Goal: Transaction & Acquisition: Purchase product/service

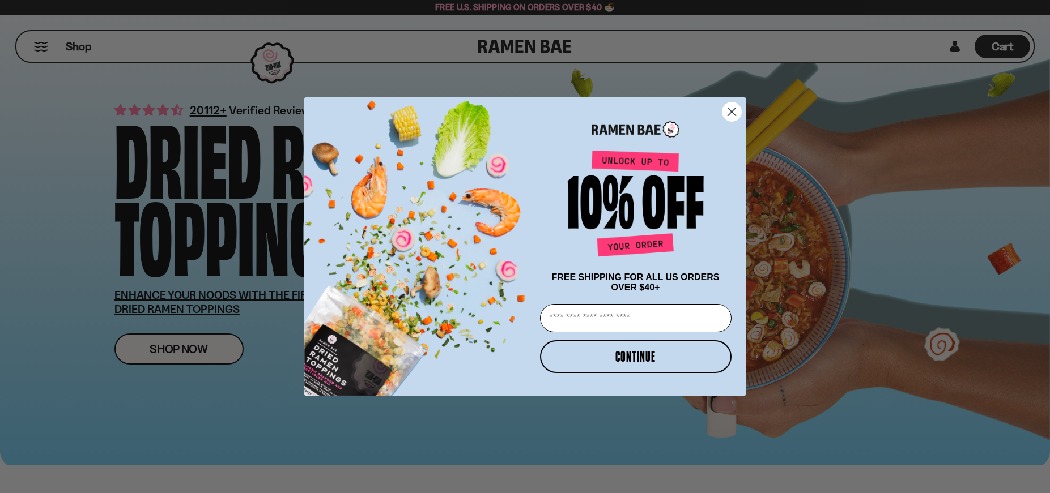
click at [730, 108] on icon "Close dialog" at bounding box center [731, 112] width 8 height 8
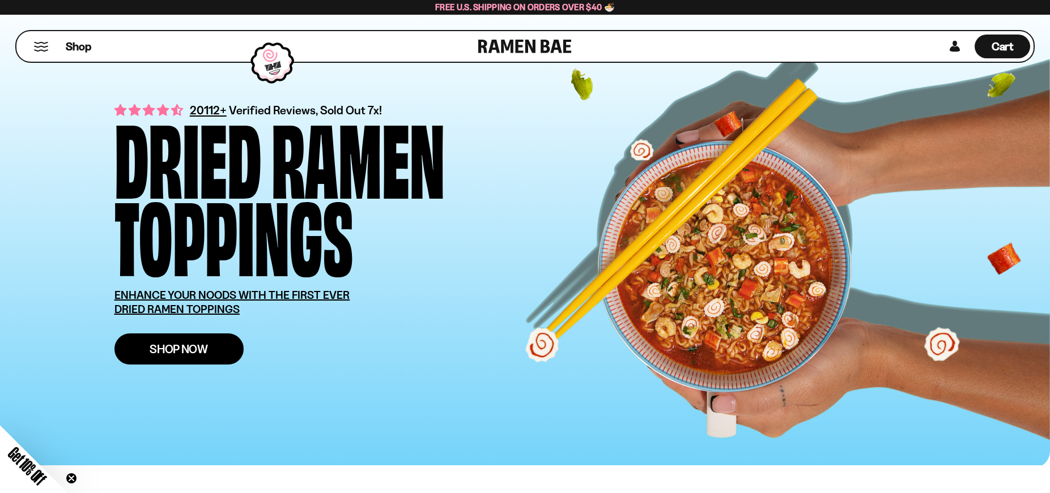
click at [185, 355] on span "Shop Now" at bounding box center [179, 349] width 58 height 12
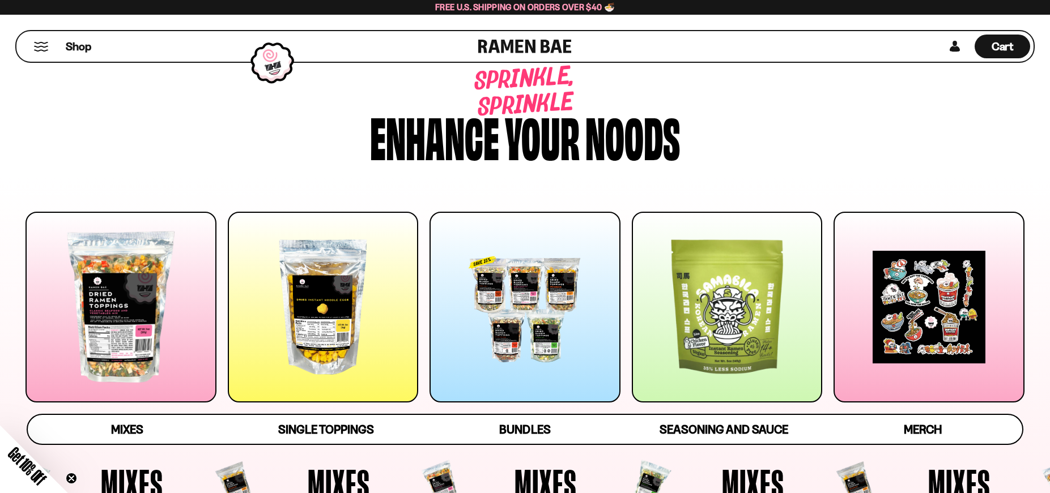
scroll to position [225, 0]
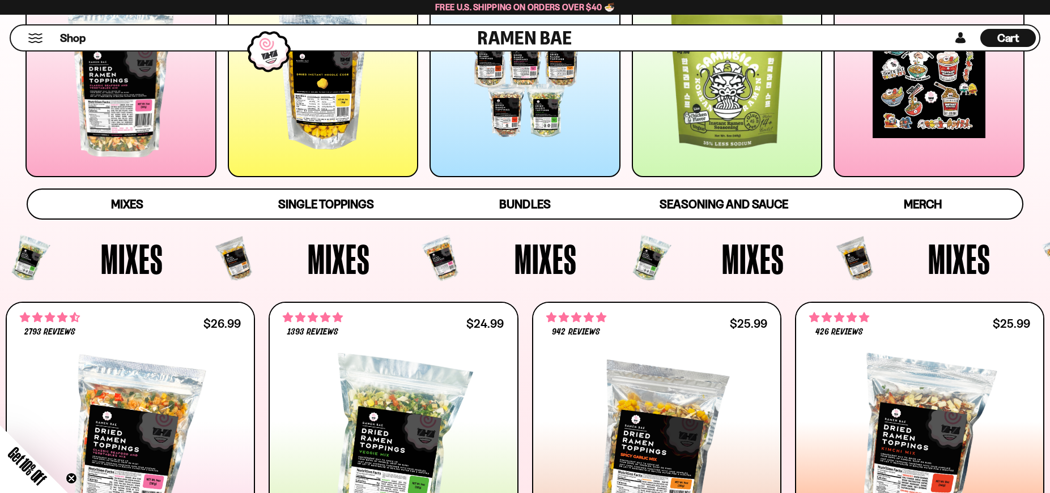
click at [553, 130] on div at bounding box center [524, 81] width 191 height 191
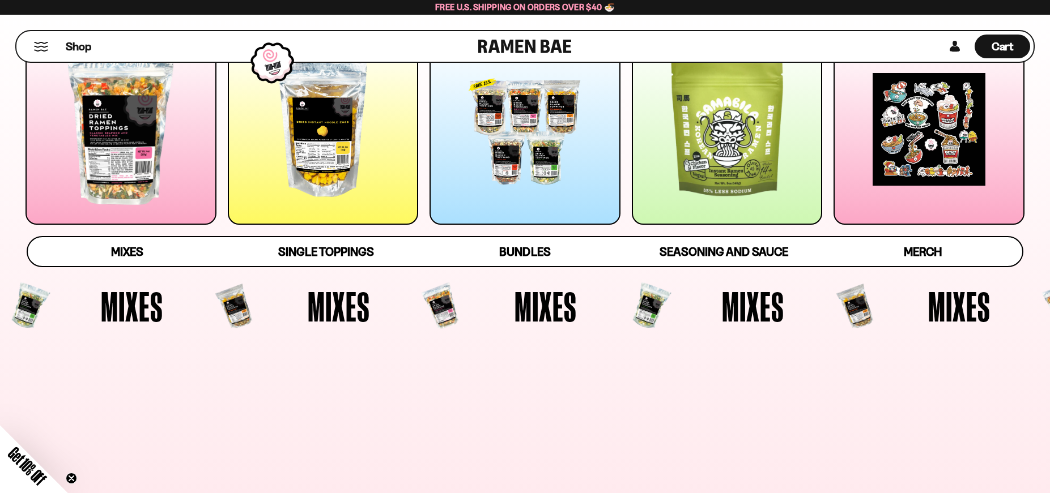
scroll to position [0, 0]
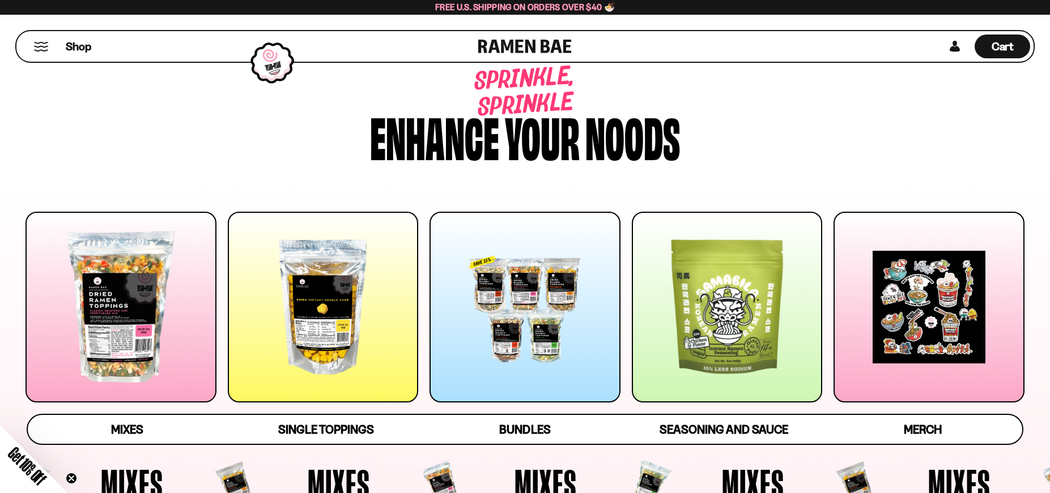
click at [549, 320] on div at bounding box center [524, 307] width 191 height 191
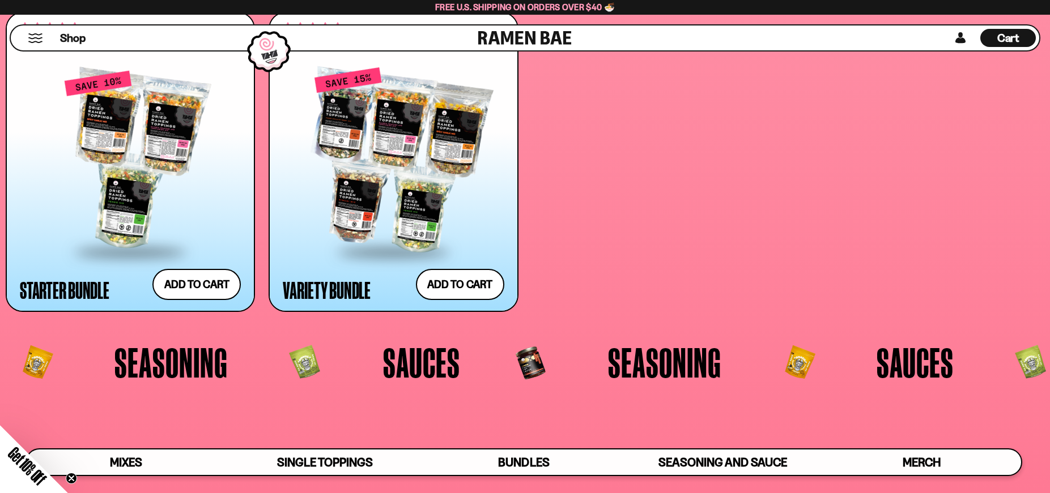
scroll to position [2872, 0]
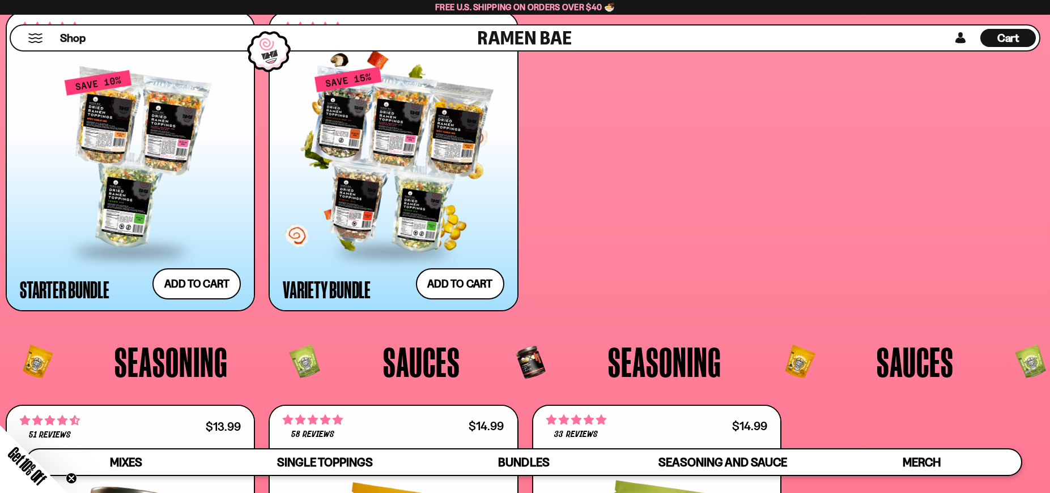
click at [430, 164] on div at bounding box center [393, 160] width 221 height 181
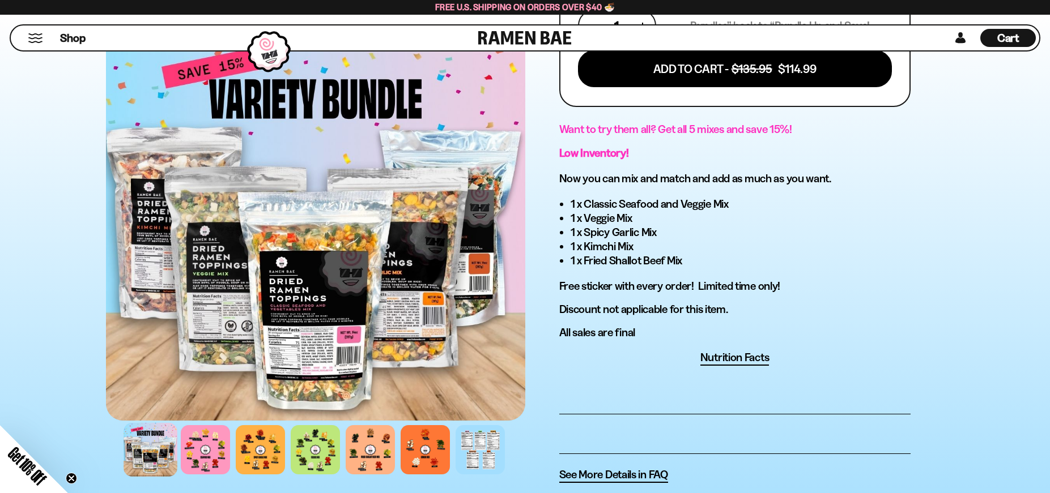
scroll to position [522, 0]
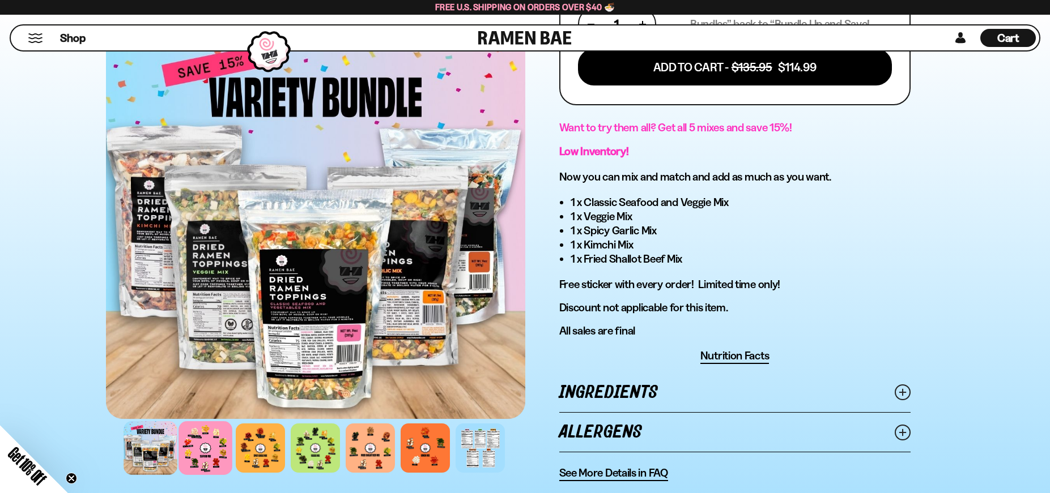
click at [210, 449] on div at bounding box center [205, 448] width 54 height 54
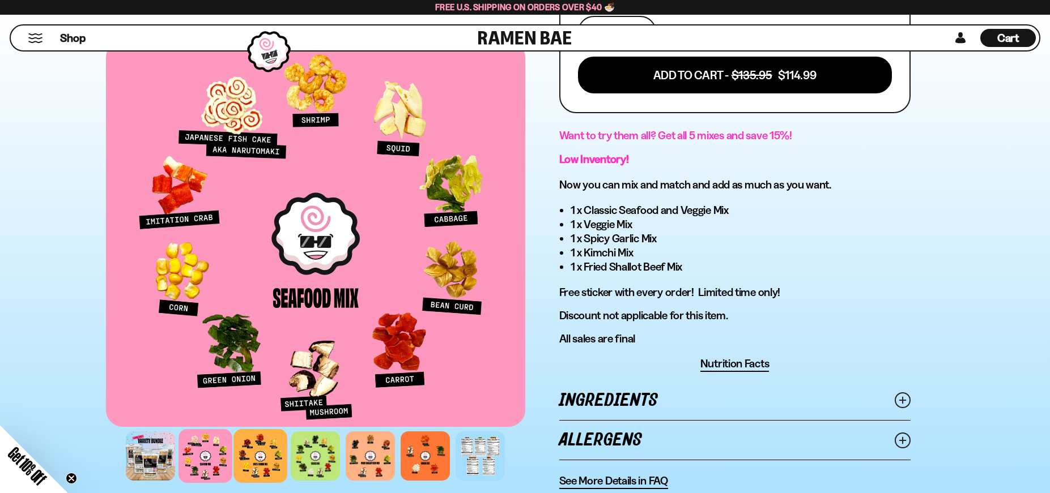
scroll to position [511, 0]
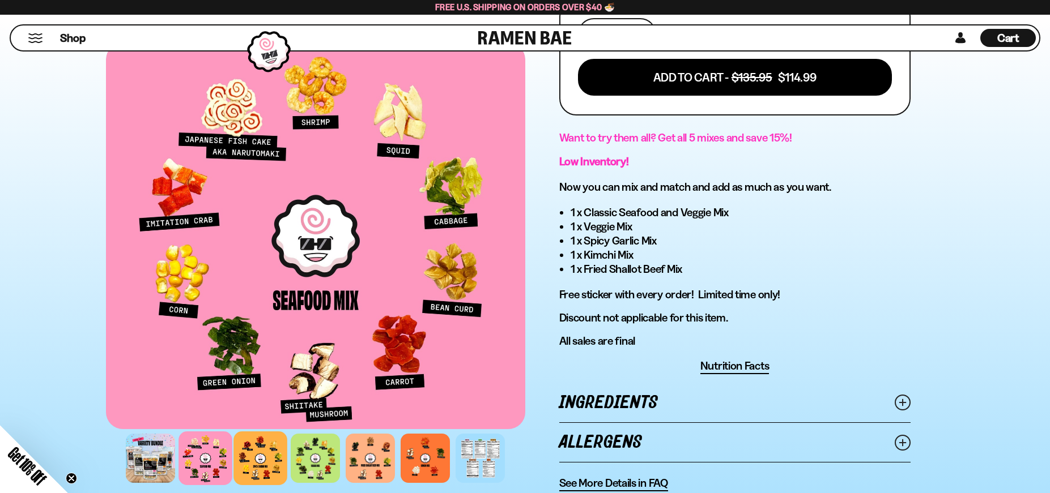
click at [267, 459] on div at bounding box center [260, 459] width 54 height 54
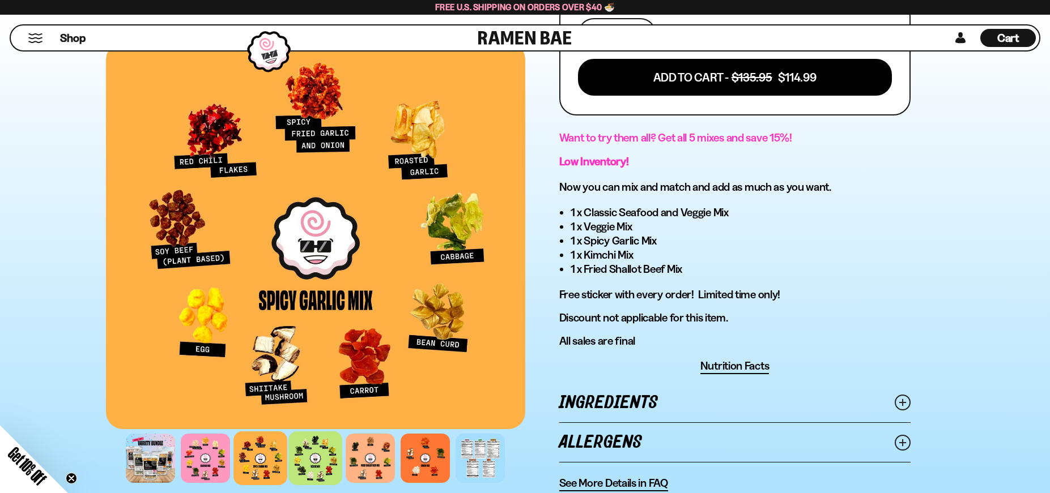
click at [317, 455] on div at bounding box center [315, 459] width 54 height 54
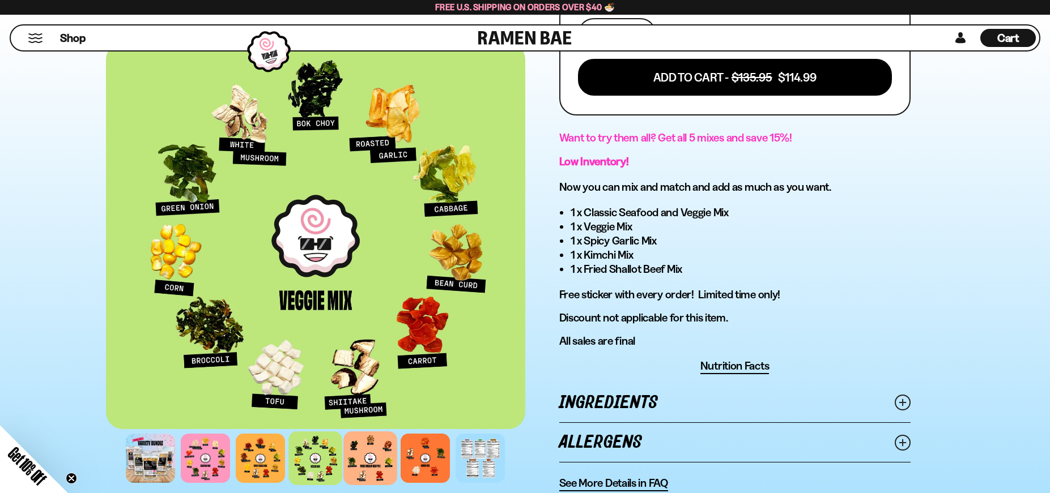
click at [386, 458] on div at bounding box center [370, 459] width 54 height 54
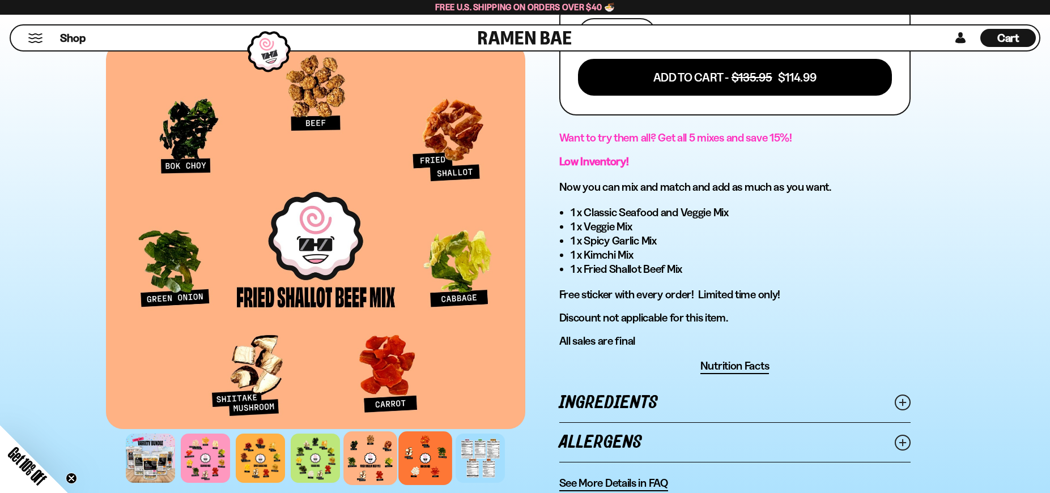
click at [427, 452] on div at bounding box center [425, 459] width 54 height 54
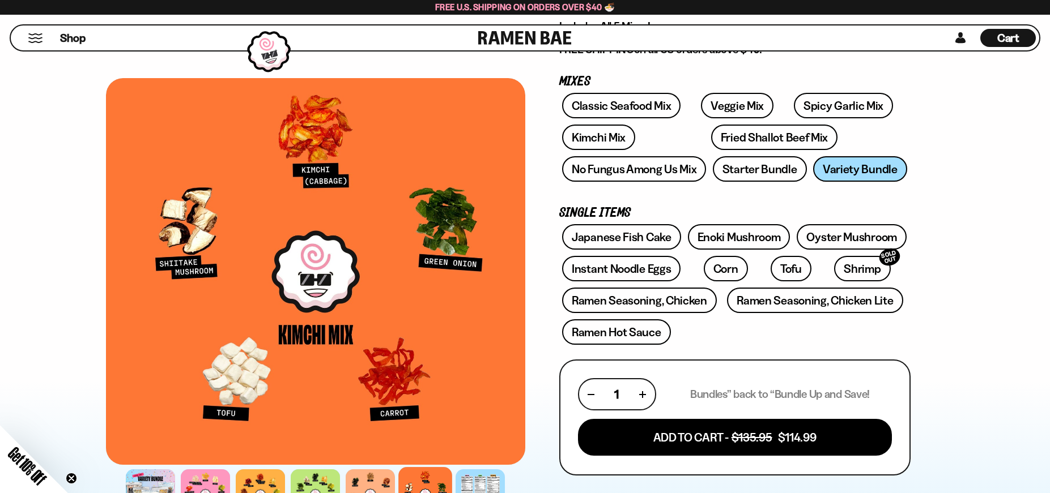
scroll to position [0, 0]
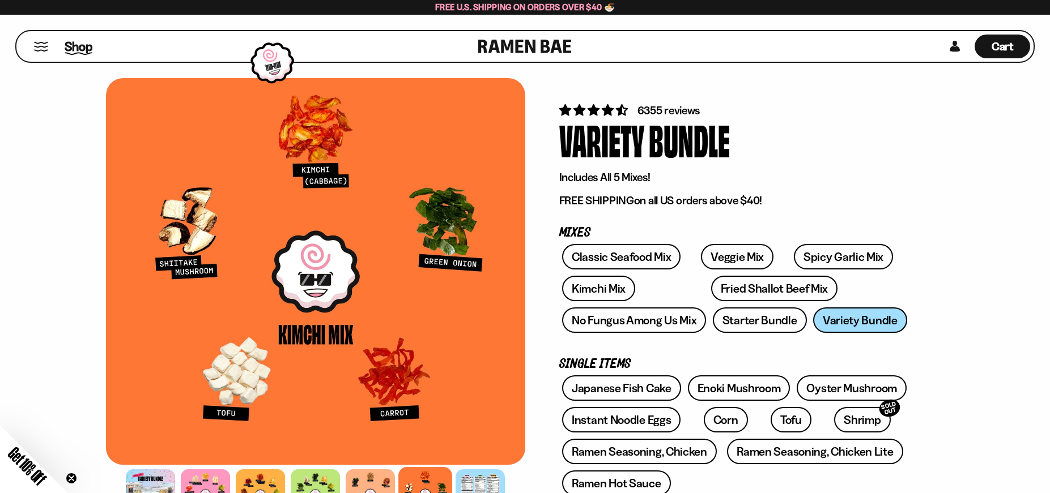
click at [81, 48] on span "Shop" at bounding box center [79, 46] width 28 height 17
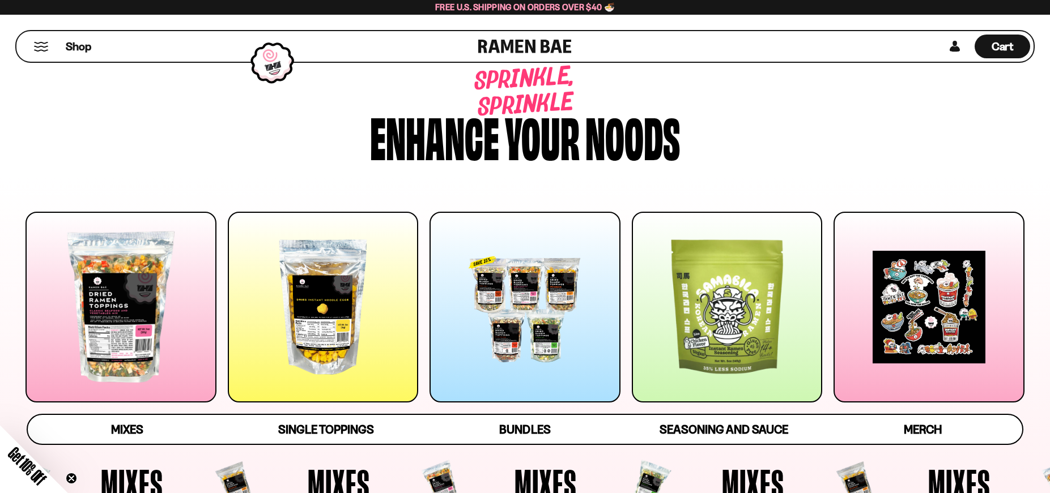
click at [344, 275] on div at bounding box center [323, 307] width 191 height 191
click at [35, 42] on button "Mobile Menu Trigger" at bounding box center [40, 47] width 15 height 10
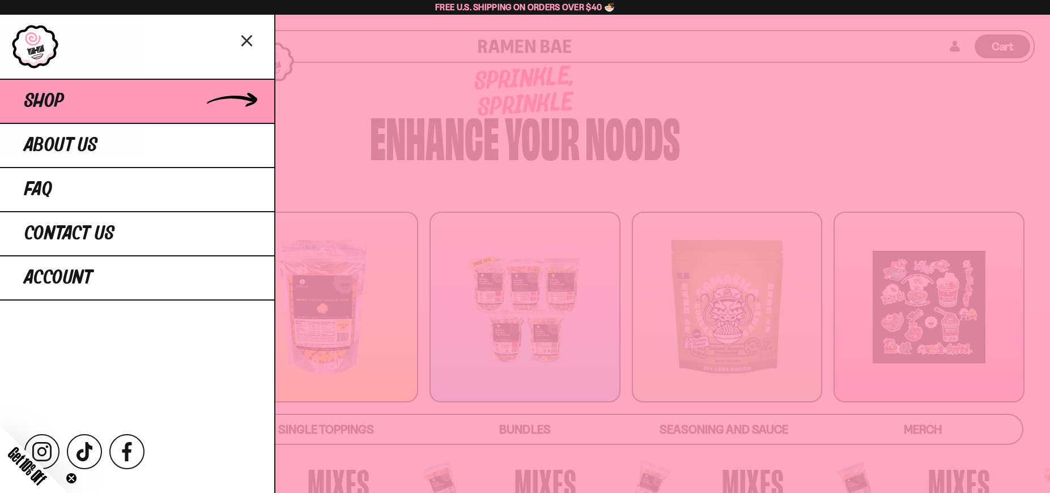
click at [44, 96] on span "Shop" at bounding box center [44, 101] width 40 height 20
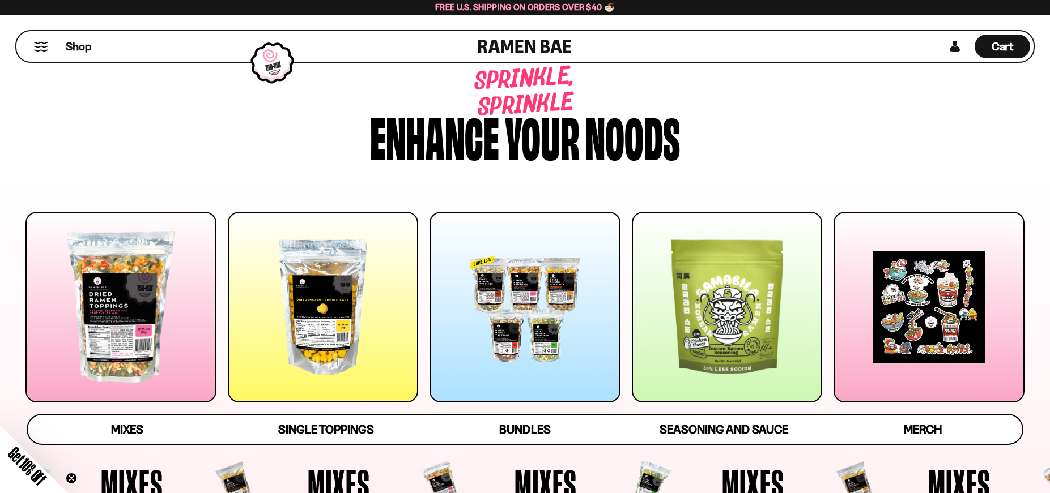
click at [179, 300] on div at bounding box center [120, 307] width 191 height 191
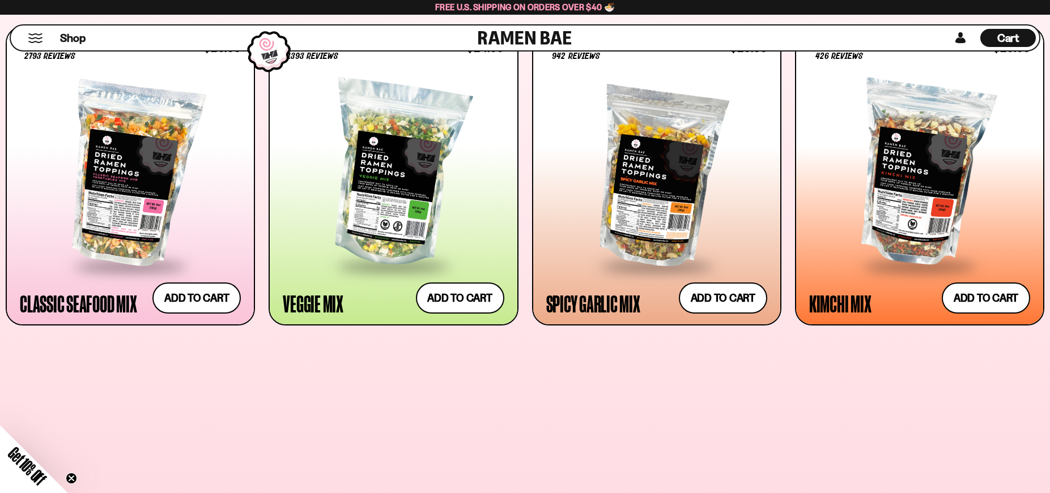
scroll to position [515, 0]
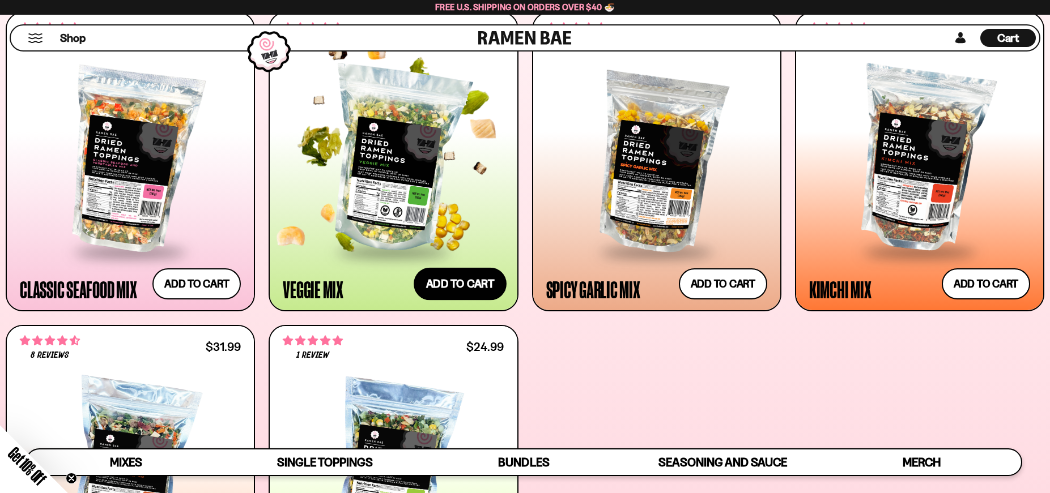
click at [463, 281] on button "Add to cart Add — Regular price $24.99 Regular price Sale price $24.99 Unit pri…" at bounding box center [459, 284] width 93 height 33
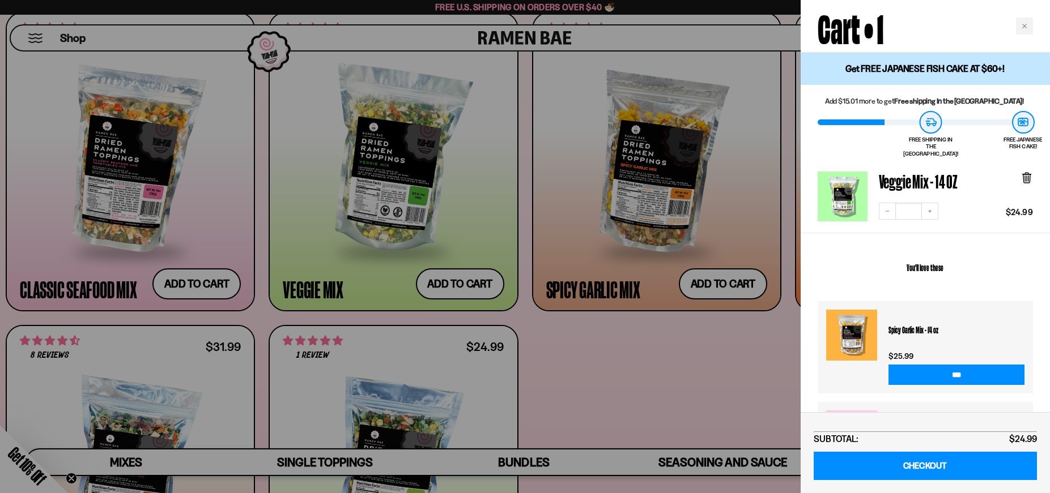
click at [695, 282] on div at bounding box center [525, 246] width 1050 height 493
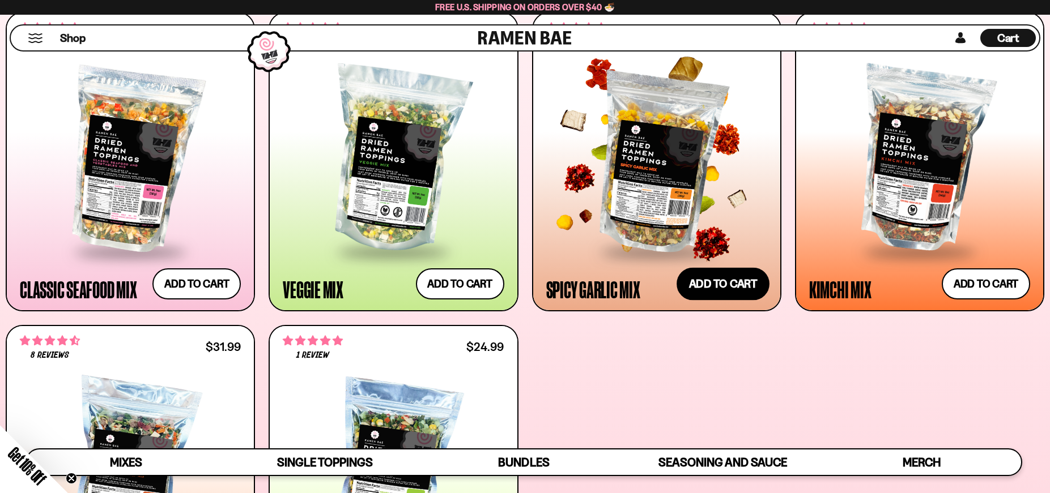
click at [713, 287] on button "Add to cart Add — Regular price $25.99 Regular price Sale price $25.99 Unit pri…" at bounding box center [722, 284] width 93 height 33
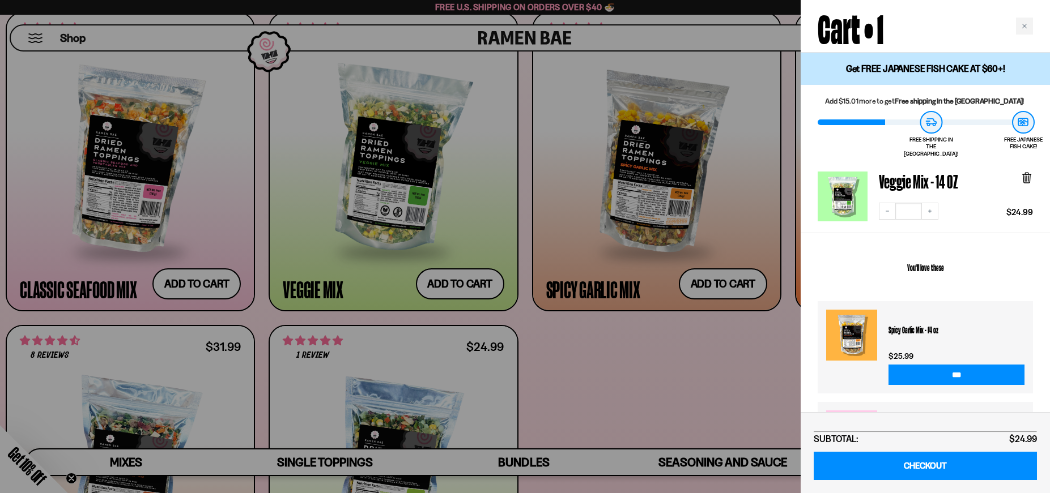
click at [710, 353] on div at bounding box center [525, 246] width 1050 height 493
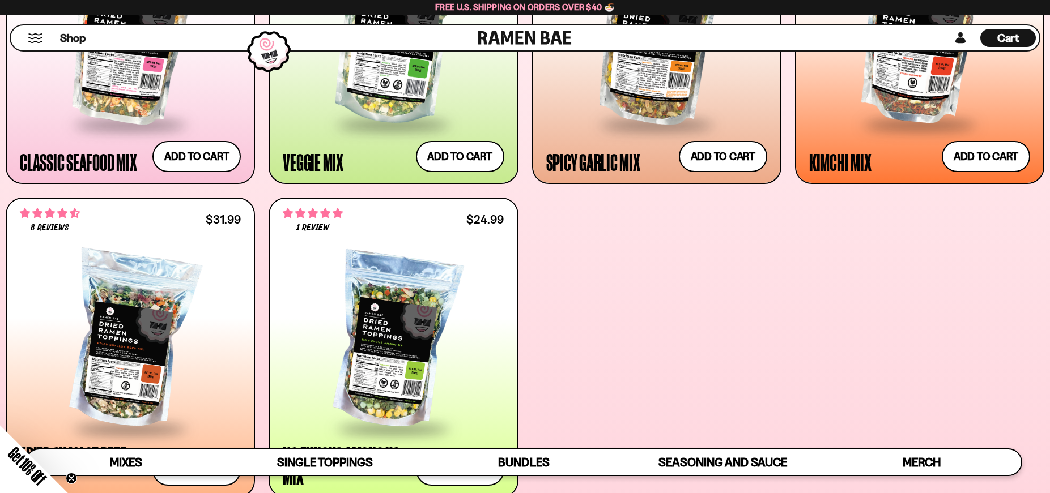
scroll to position [713, 0]
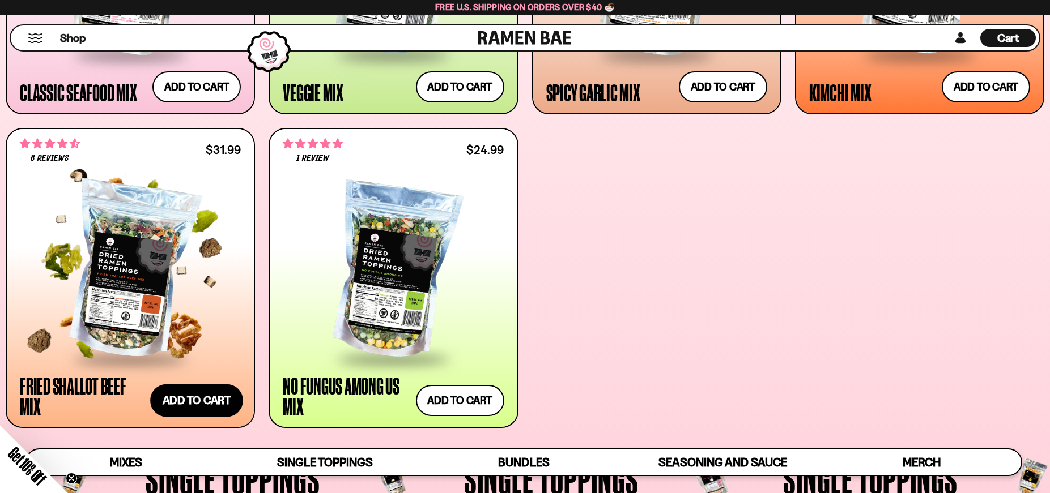
click at [190, 392] on button "Add to cart Add — Regular price $31.99 Regular price Sale price $31.99 Unit pri…" at bounding box center [196, 401] width 93 height 33
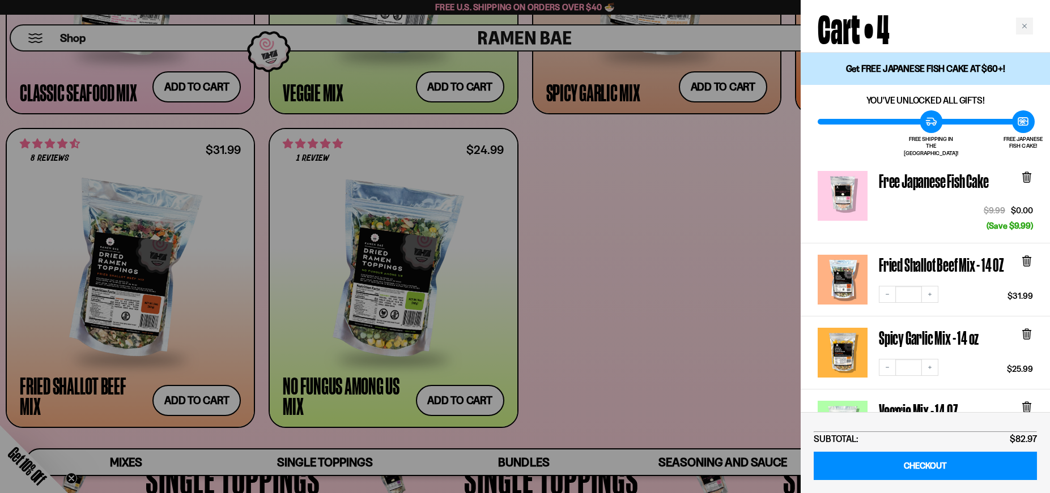
click at [579, 258] on div at bounding box center [525, 246] width 1050 height 493
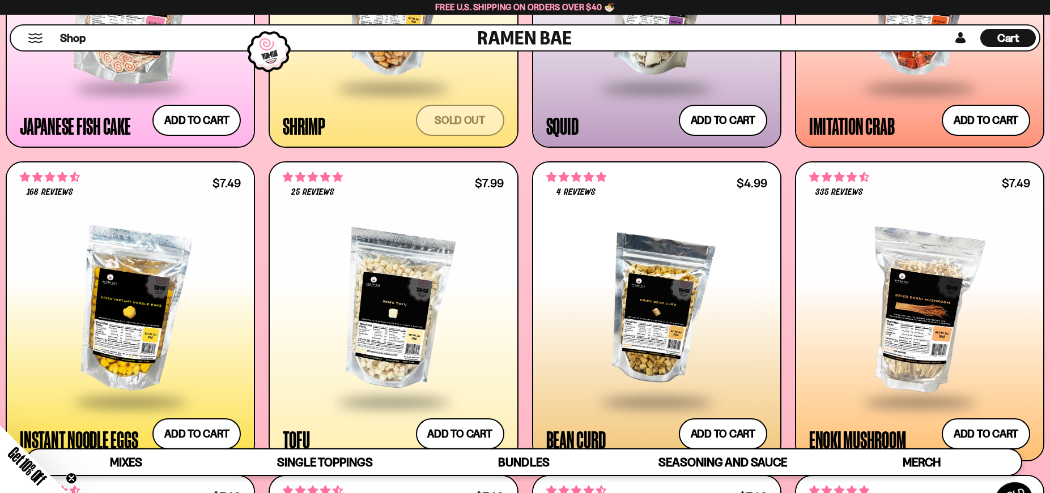
scroll to position [1385, 0]
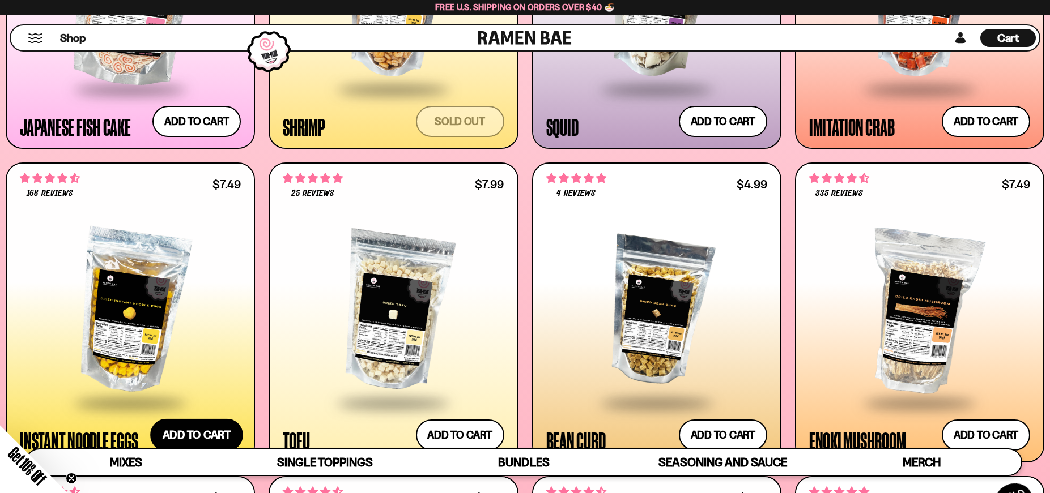
click at [209, 439] on button "Add to cart Add — Regular price $7.49 Regular price Sale price $7.49 Unit price…" at bounding box center [196, 435] width 93 height 33
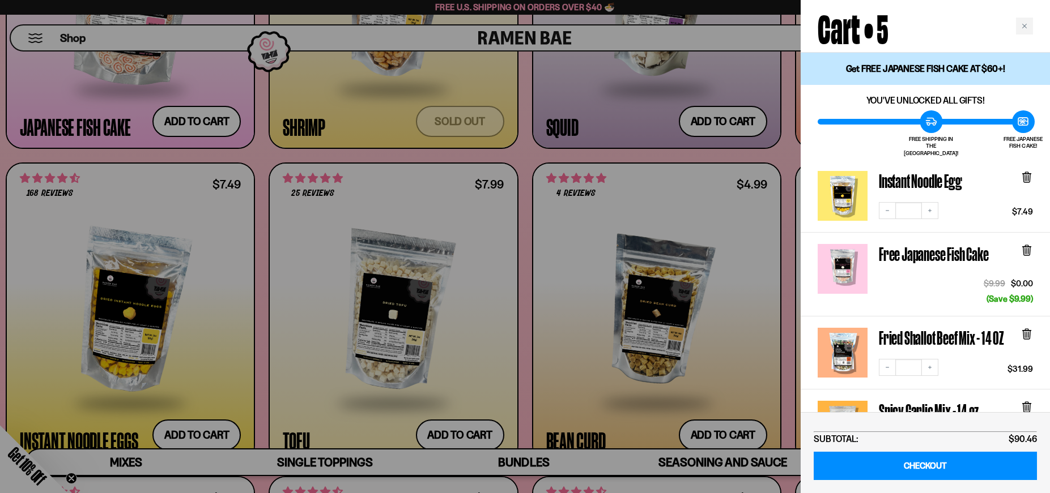
click at [525, 229] on div at bounding box center [525, 246] width 1050 height 493
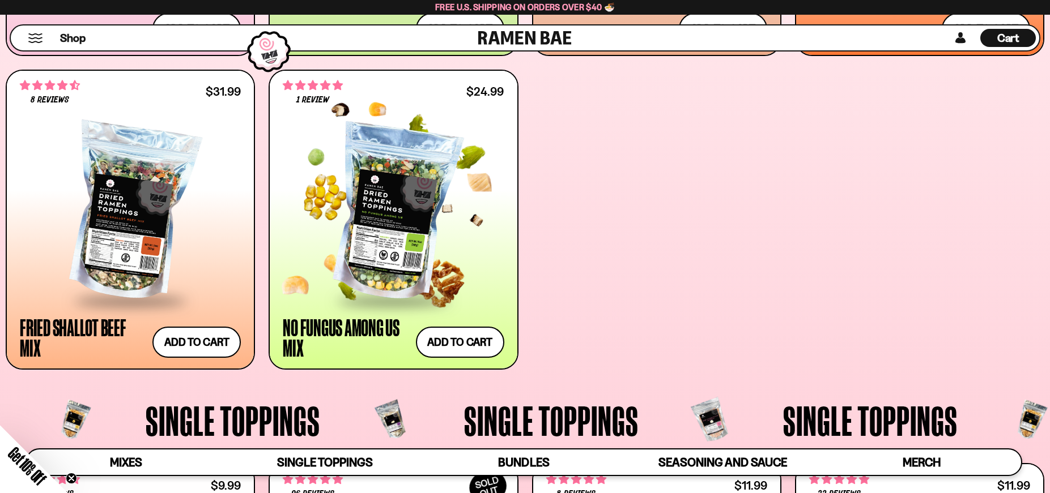
scroll to position [770, 0]
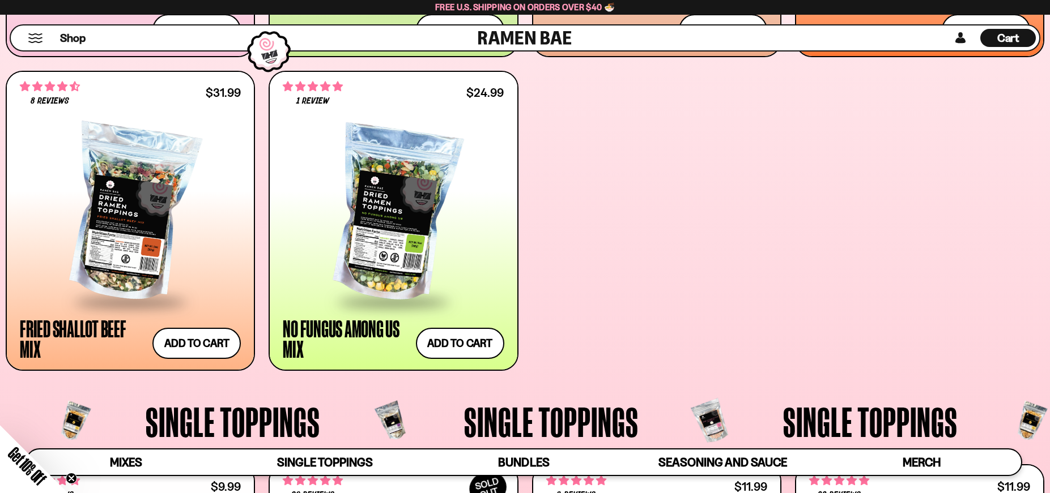
click at [1004, 37] on span "Cart" at bounding box center [1008, 38] width 22 height 14
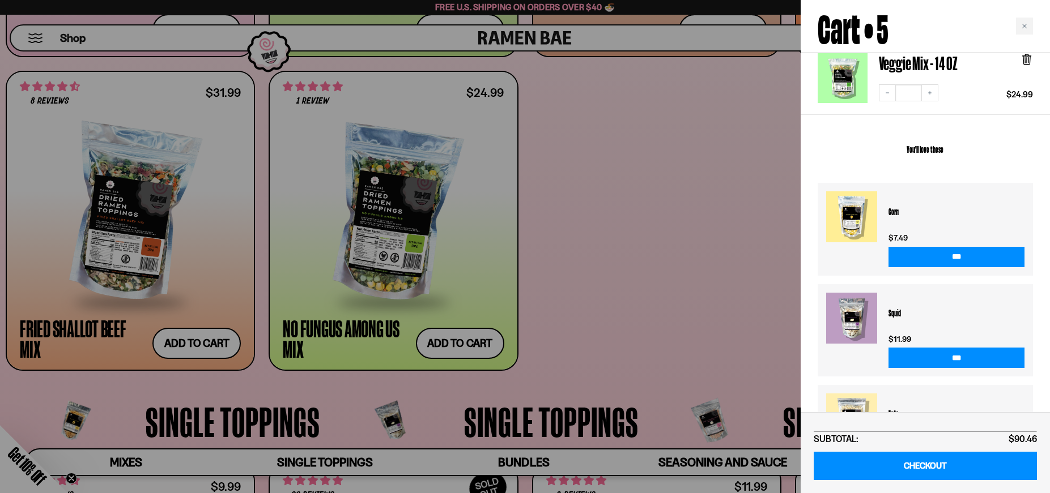
scroll to position [484, 0]
